Goal: Task Accomplishment & Management: Use online tool/utility

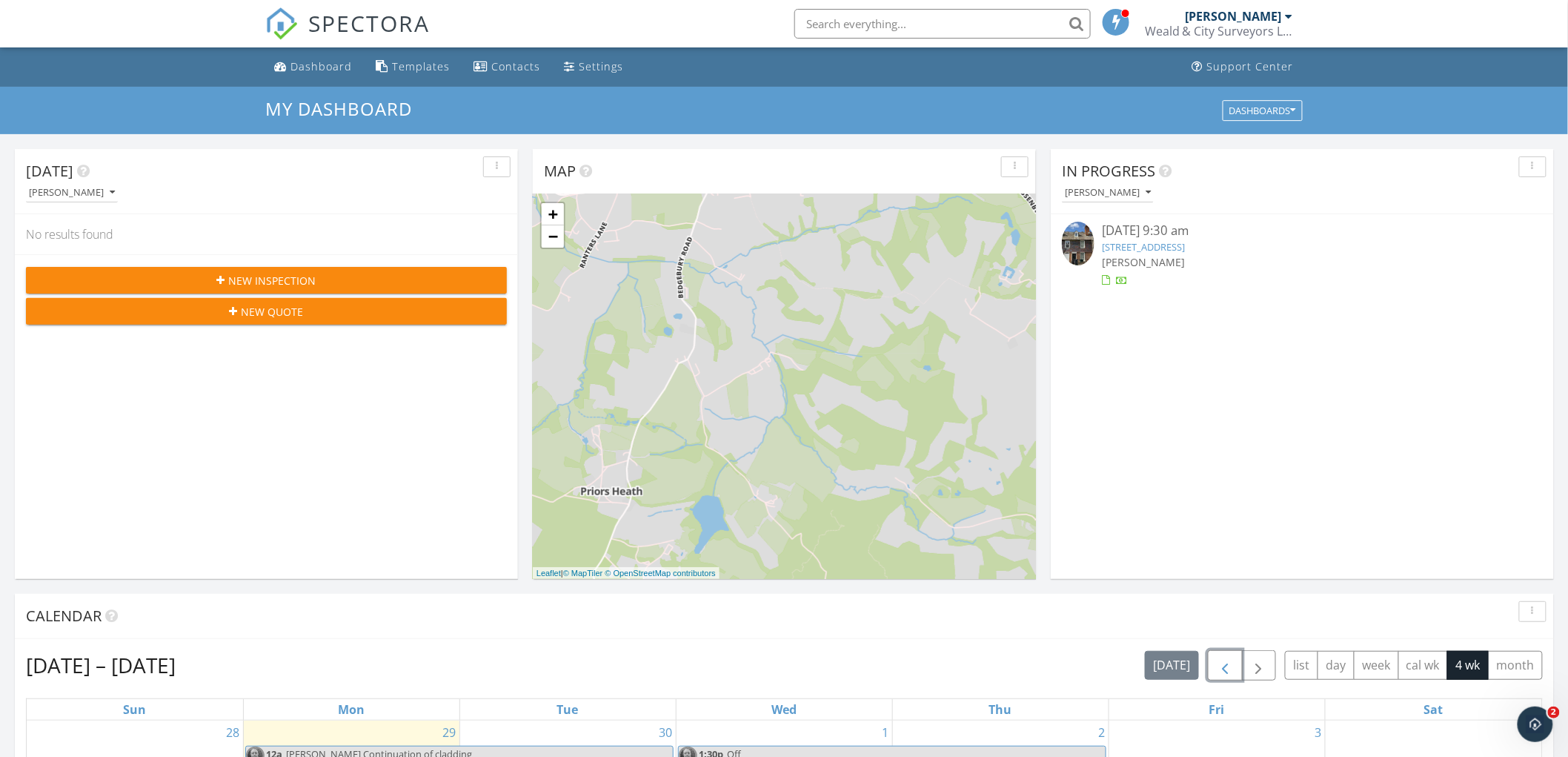
click at [1217, 656] on span "button" at bounding box center [1224, 665] width 18 height 18
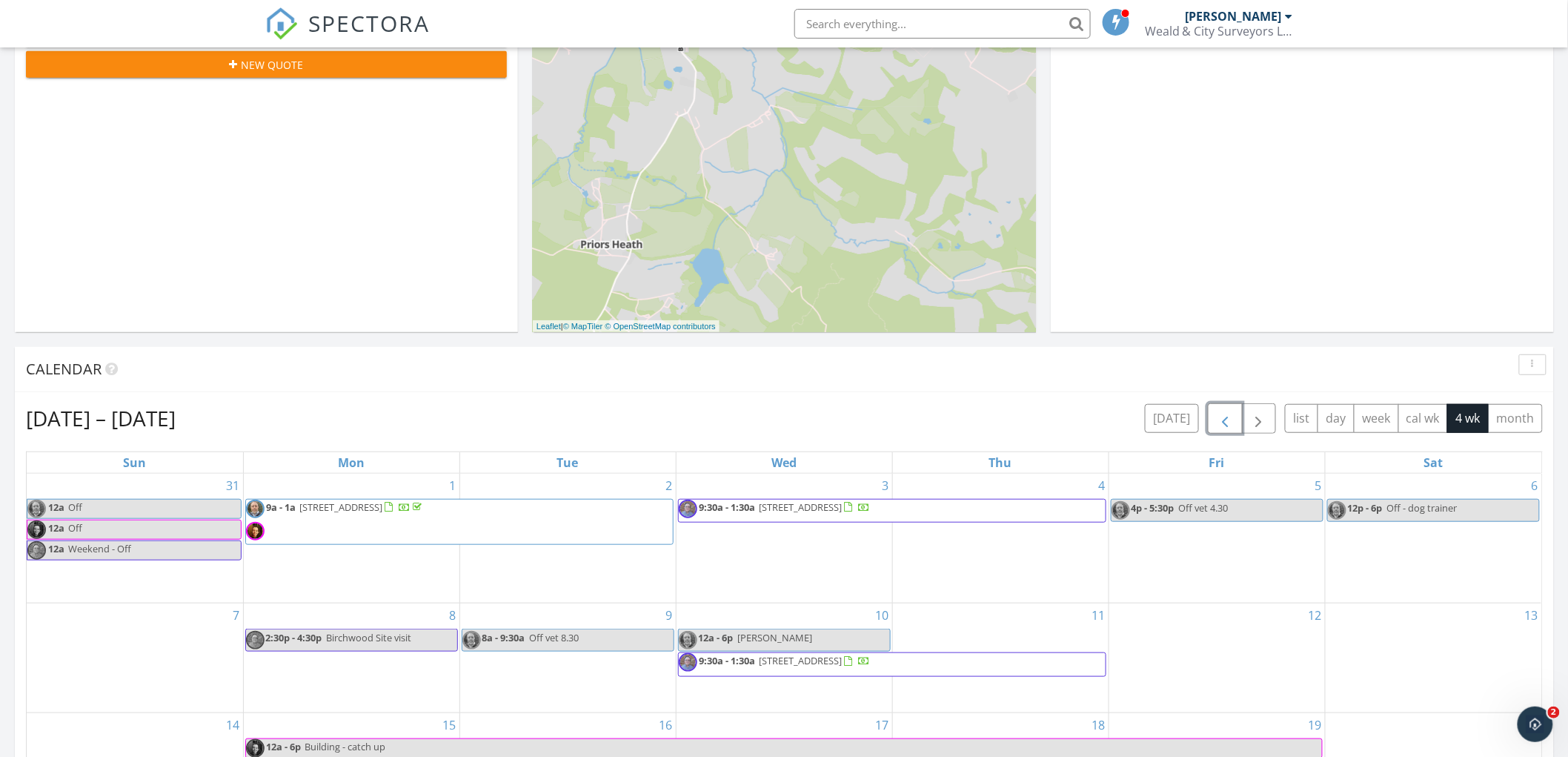
scroll to position [411, 0]
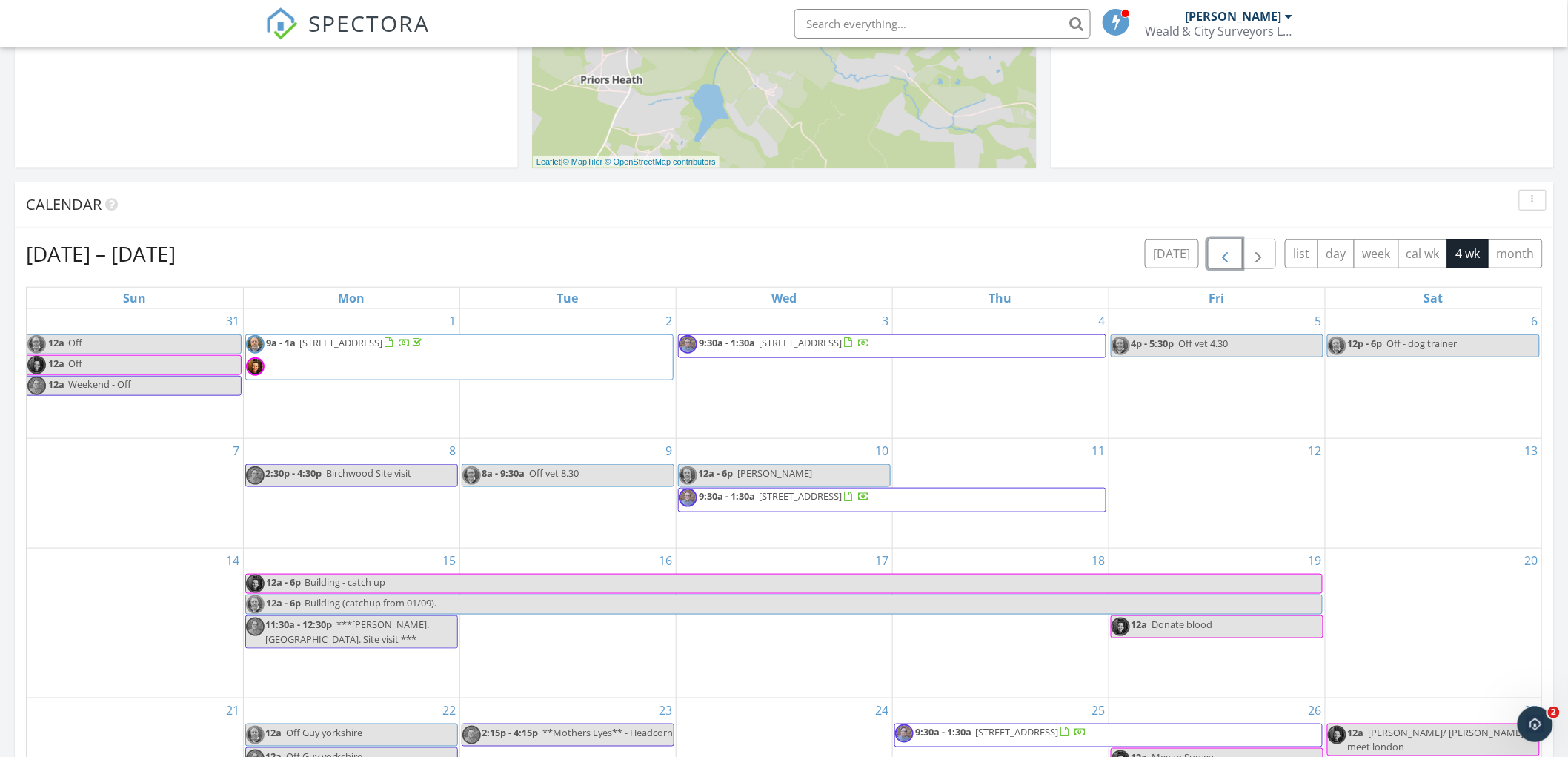
click at [1220, 256] on span "button" at bounding box center [1224, 253] width 18 height 18
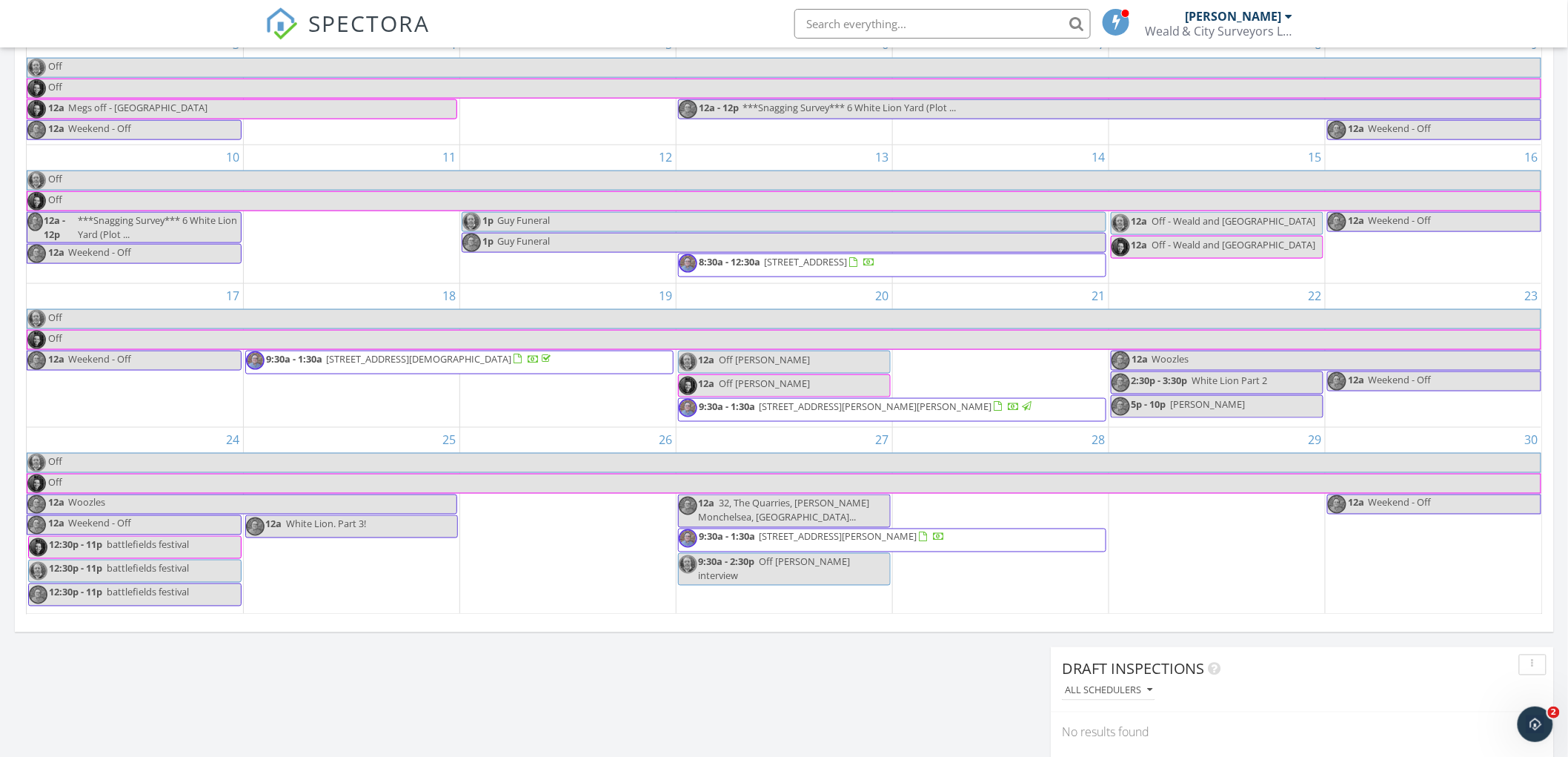
scroll to position [658, 0]
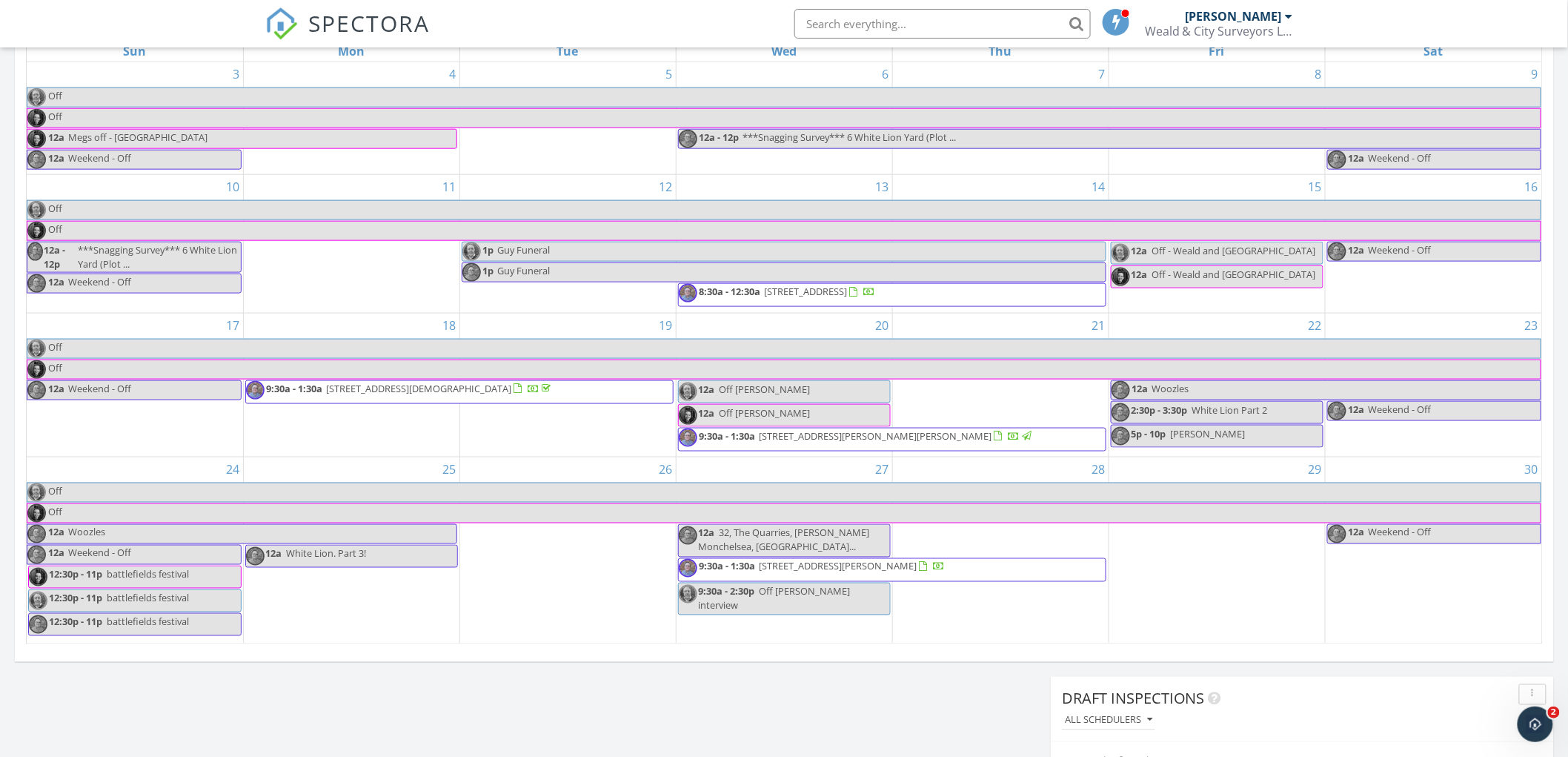
click at [1045, 572] on span "[STREET_ADDRESS][PERSON_NAME]" at bounding box center [932, 570] width 347 height 22
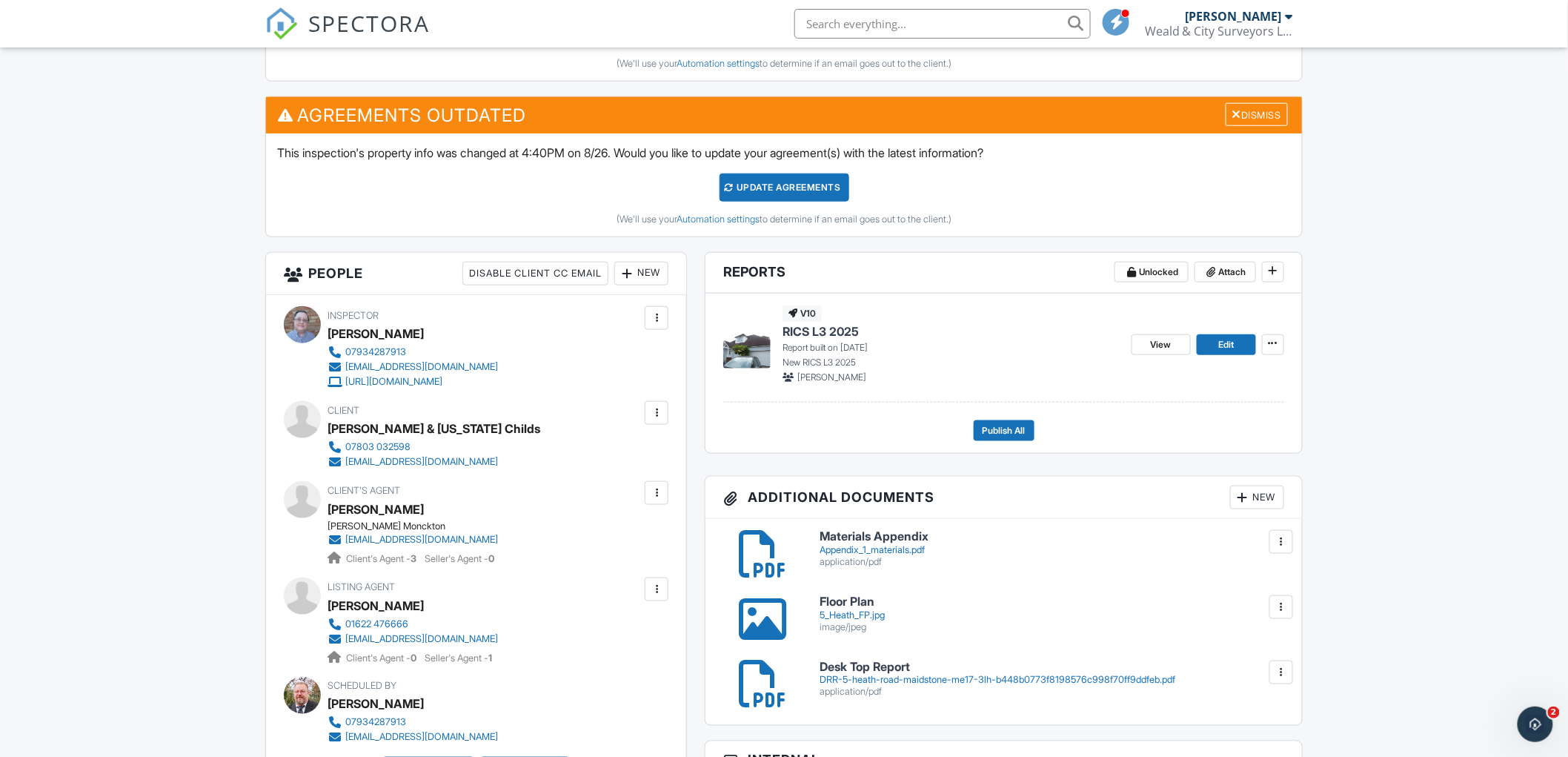
click at [739, 349] on img at bounding box center [747, 344] width 47 height 47
